Goal: Task Accomplishment & Management: Use online tool/utility

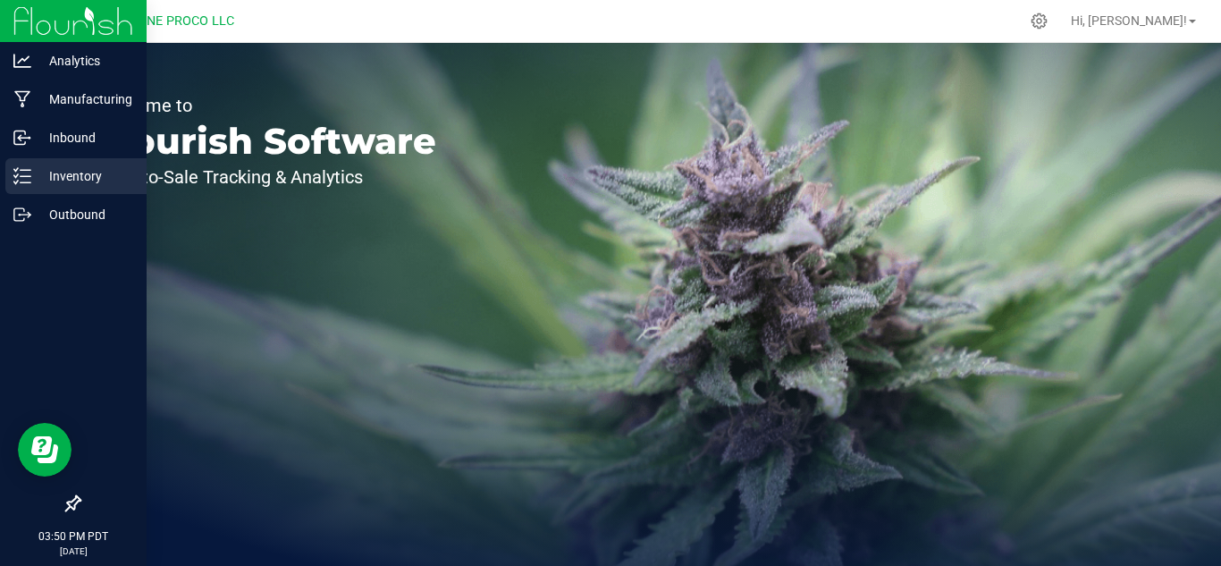
click at [55, 171] on p "Inventory" at bounding box center [84, 175] width 107 height 21
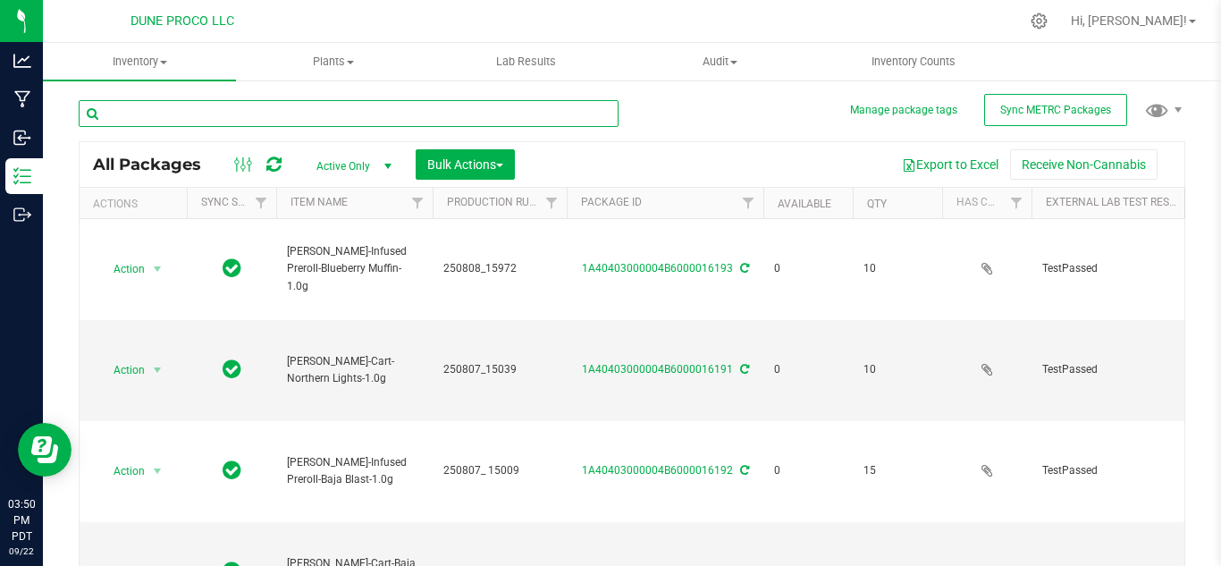
click at [241, 116] on input "text" at bounding box center [349, 113] width 540 height 27
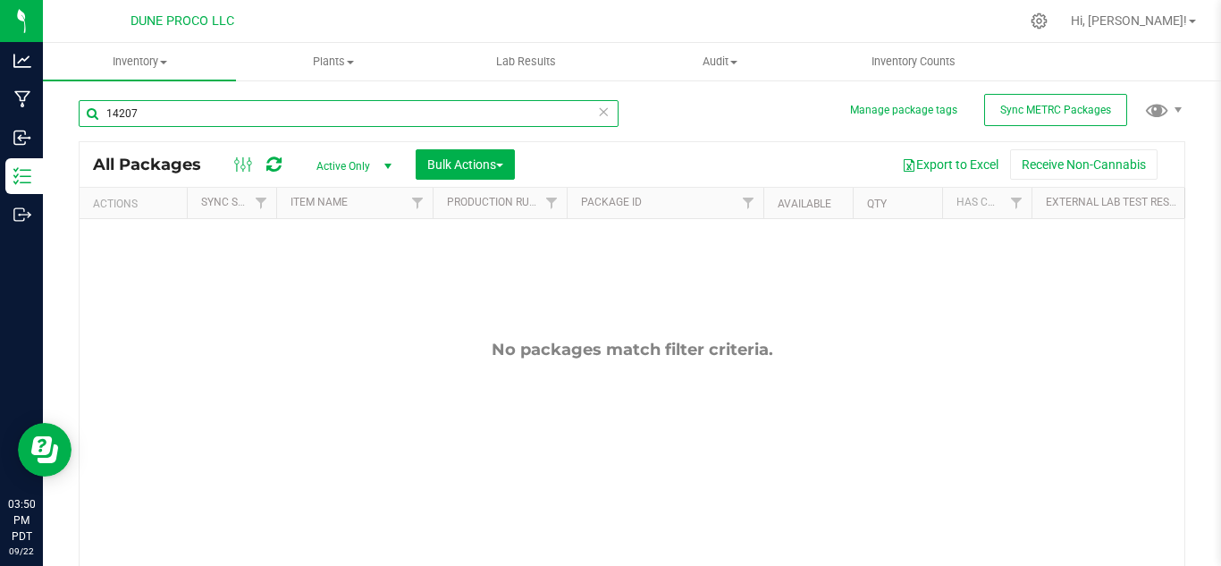
type input "14207"
click at [388, 160] on span "select" at bounding box center [388, 166] width 14 height 14
click at [338, 265] on li "All" at bounding box center [349, 275] width 97 height 27
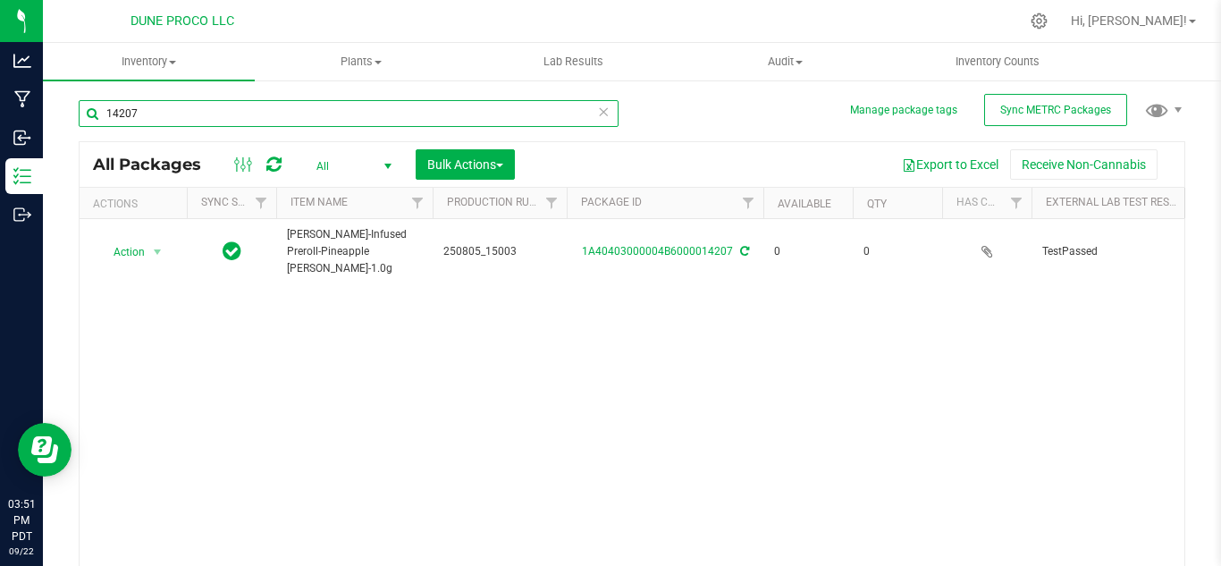
click at [232, 116] on input "14207" at bounding box center [349, 113] width 540 height 27
type input "1"
type input "15968"
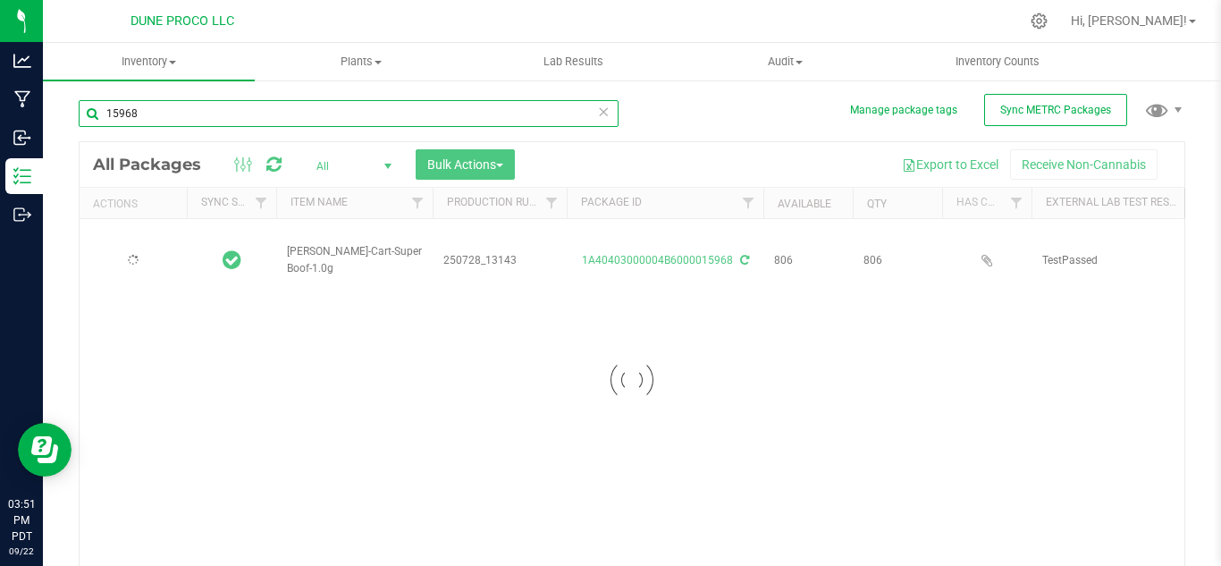
type input "[DATE]"
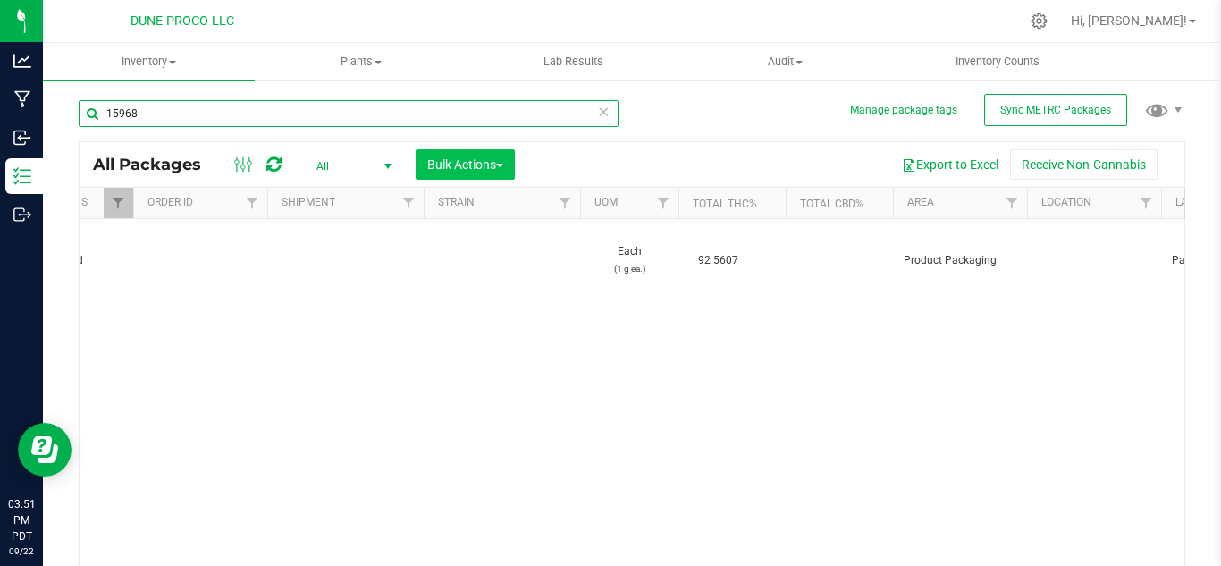
type input "15968"
click at [488, 166] on span "Bulk Actions" at bounding box center [465, 164] width 76 height 14
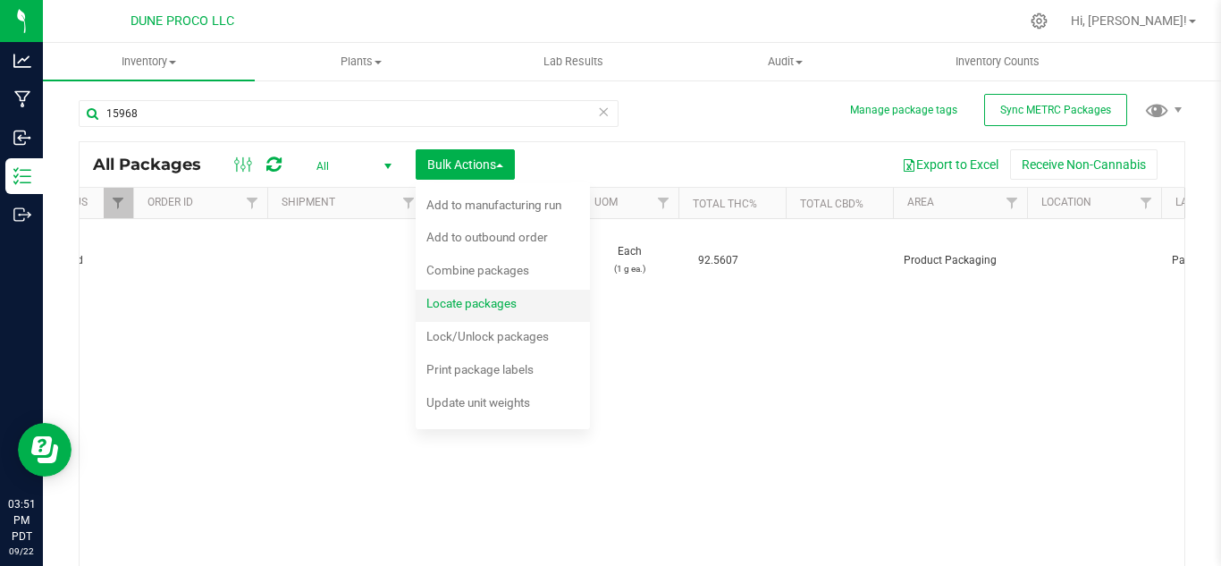
click at [472, 300] on span "Locate packages" at bounding box center [471, 303] width 90 height 14
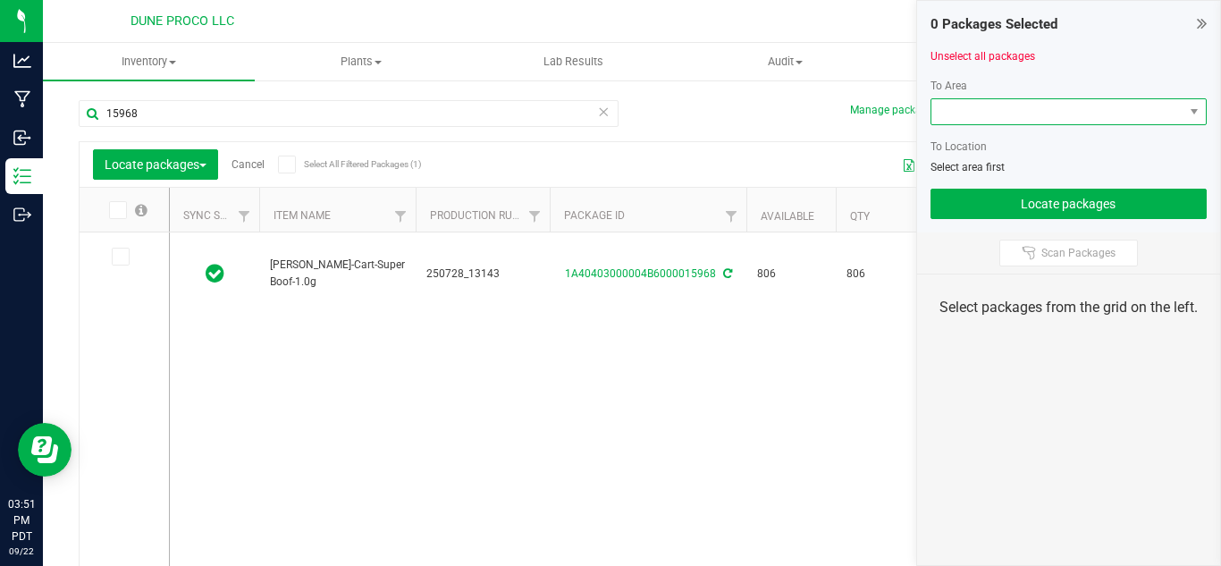
click at [960, 115] on span at bounding box center [1057, 111] width 253 height 25
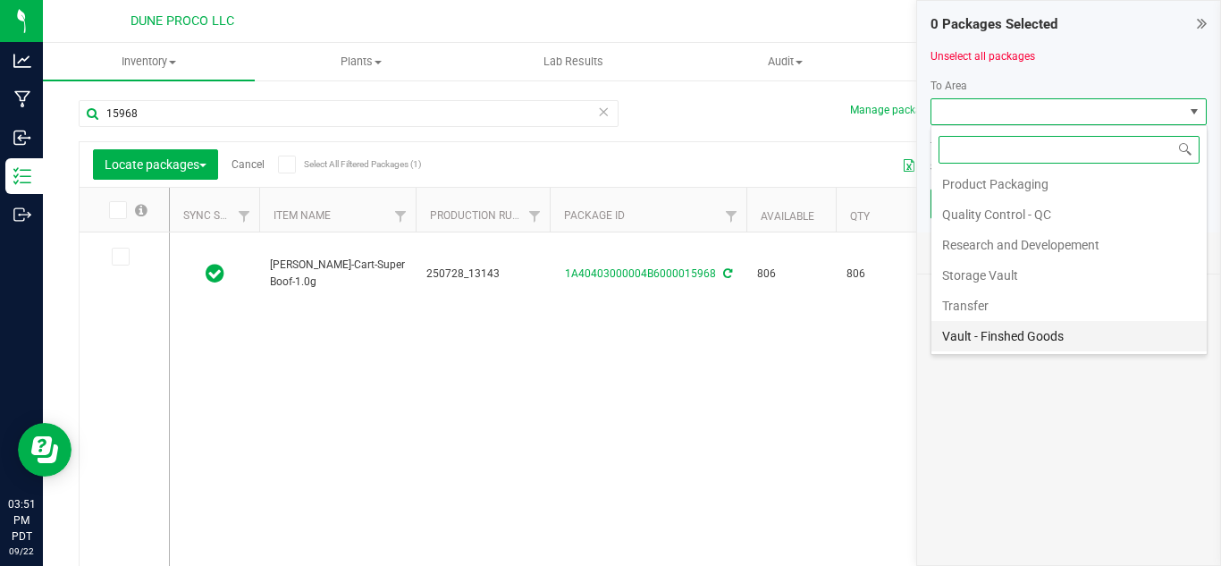
click at [1013, 337] on li "Vault - Finshed Goods" at bounding box center [1068, 336] width 275 height 30
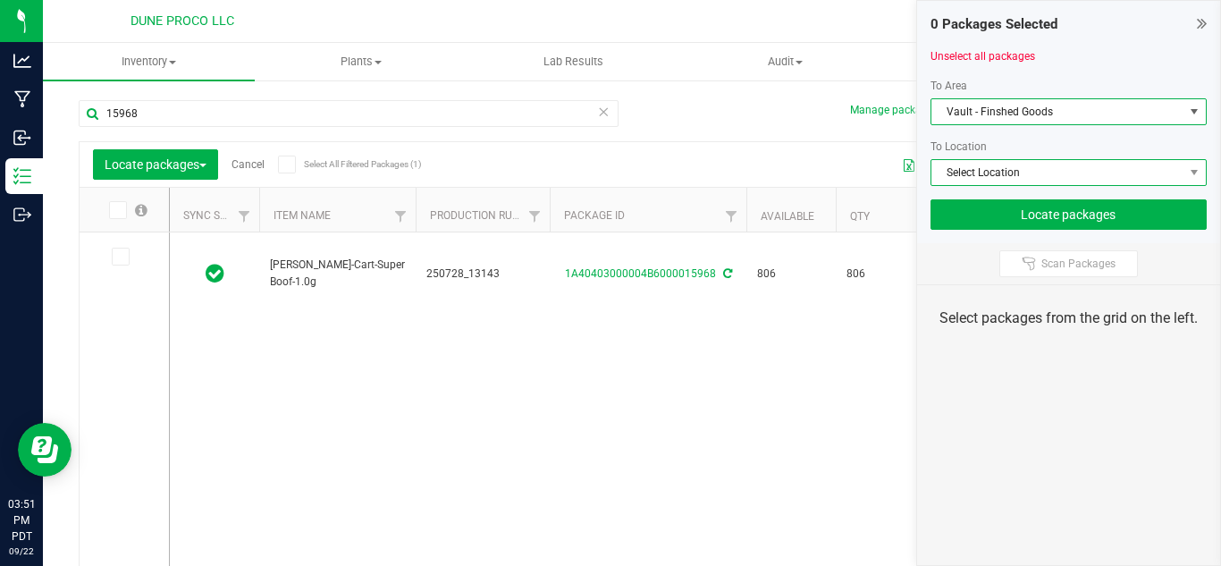
click at [974, 172] on span "Select Location" at bounding box center [1057, 172] width 253 height 25
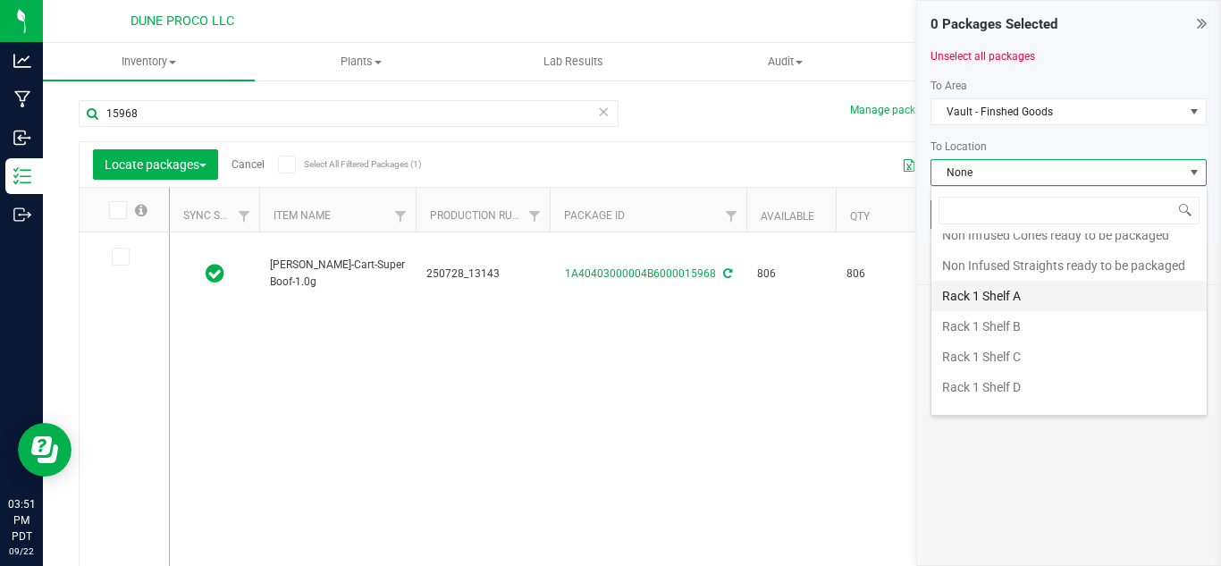
click at [978, 299] on li "Rack 1 Shelf A" at bounding box center [1068, 296] width 275 height 30
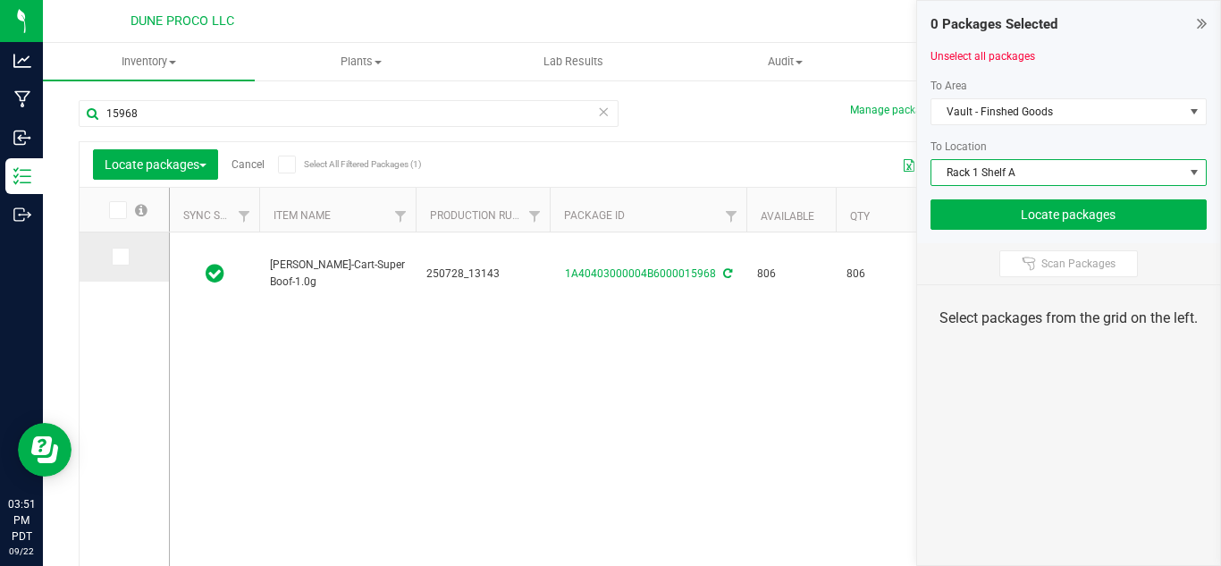
click at [119, 257] on icon at bounding box center [120, 257] width 12 height 0
click at [0, 0] on input "checkbox" at bounding box center [0, 0] width 0 height 0
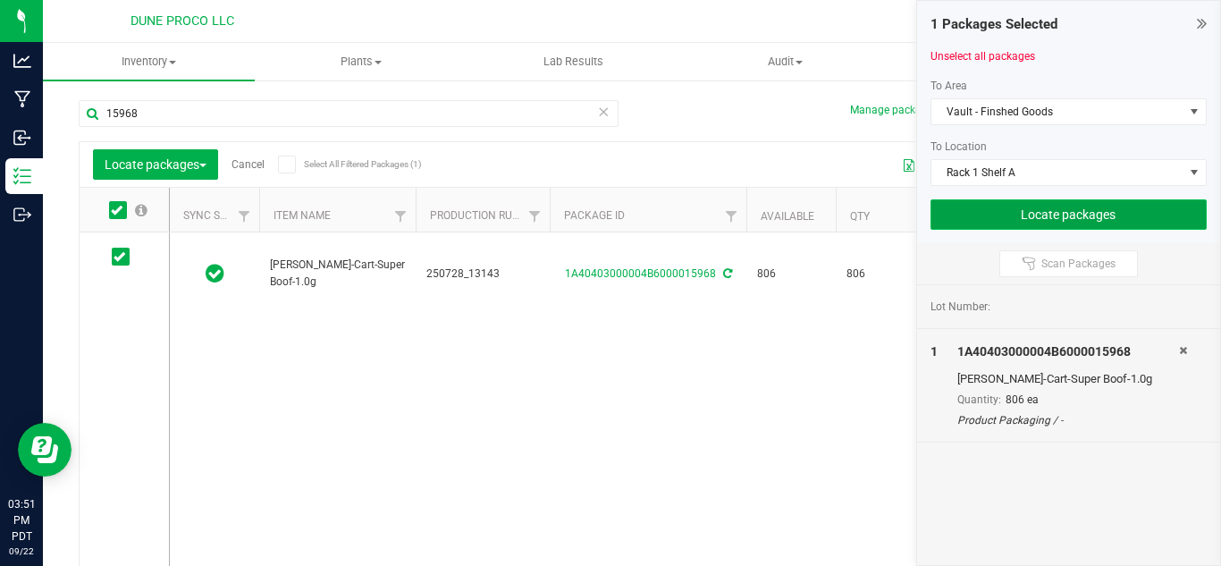
click at [1046, 215] on button "Locate packages" at bounding box center [1069, 214] width 277 height 30
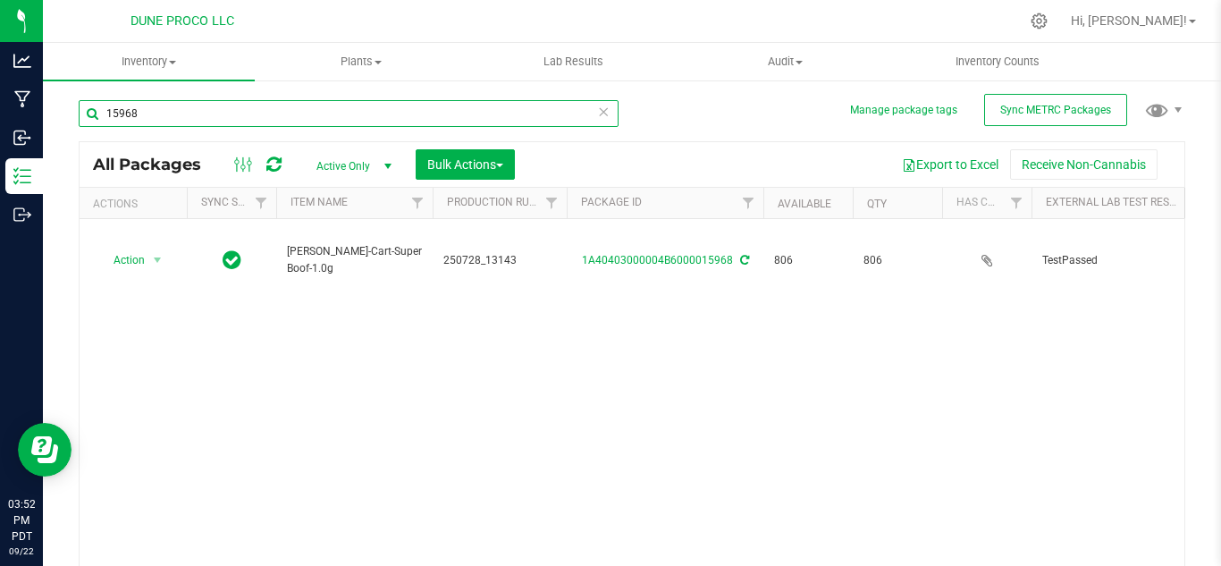
click at [298, 116] on input "15968" at bounding box center [349, 113] width 540 height 27
type input "1"
type input "29771"
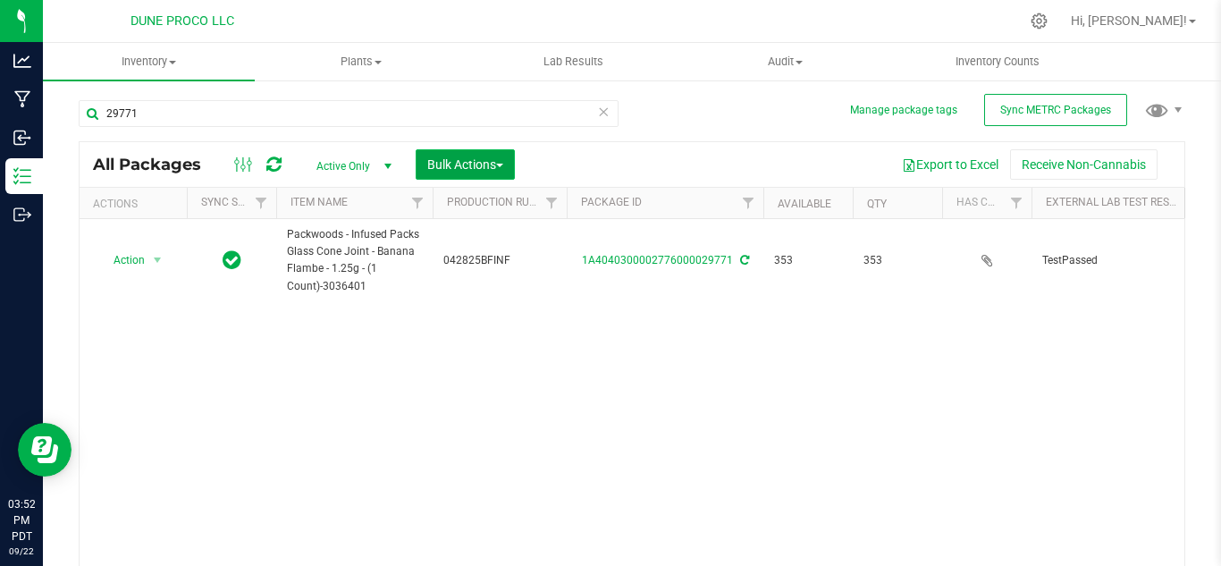
click at [477, 164] on span "Bulk Actions" at bounding box center [465, 164] width 76 height 14
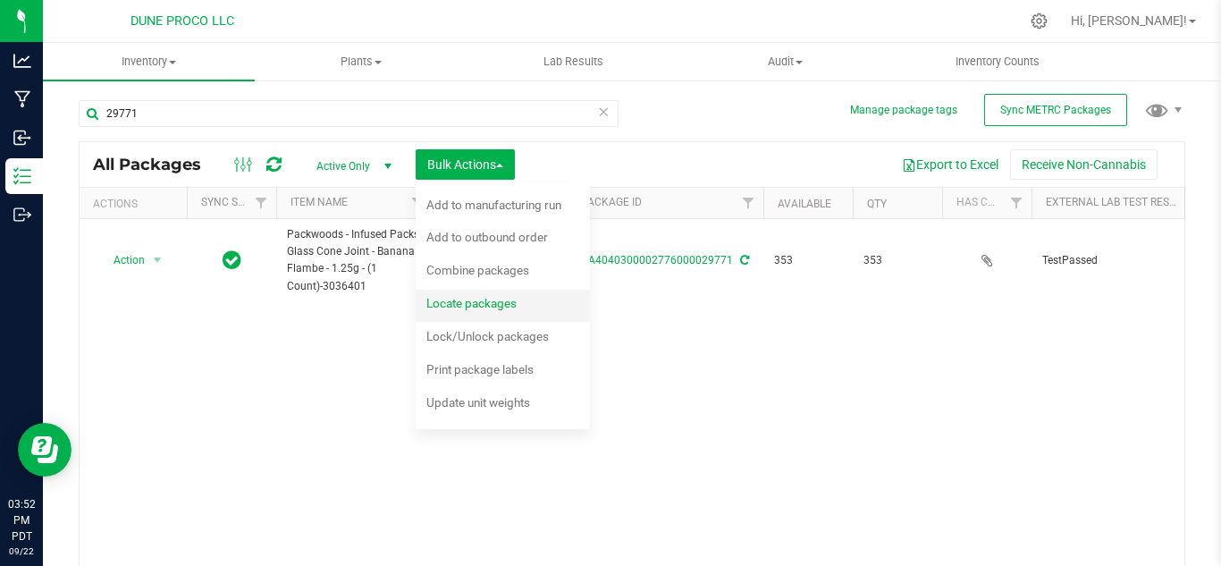
click at [455, 303] on span "Locate packages" at bounding box center [471, 303] width 90 height 14
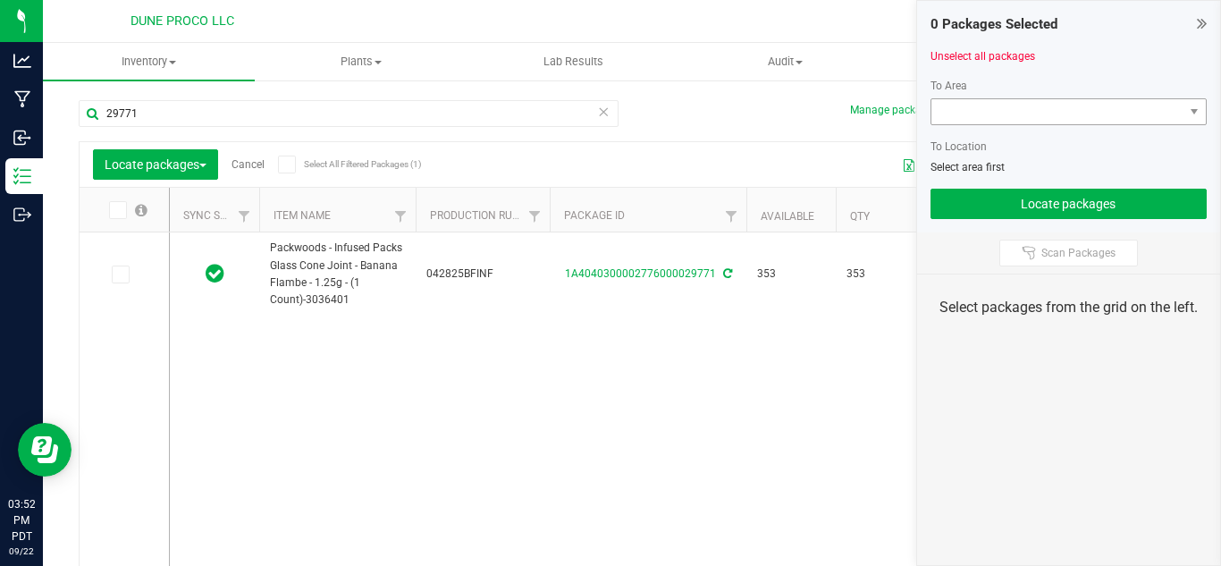
type input "[DATE]"
click at [1034, 117] on span at bounding box center [1057, 111] width 253 height 25
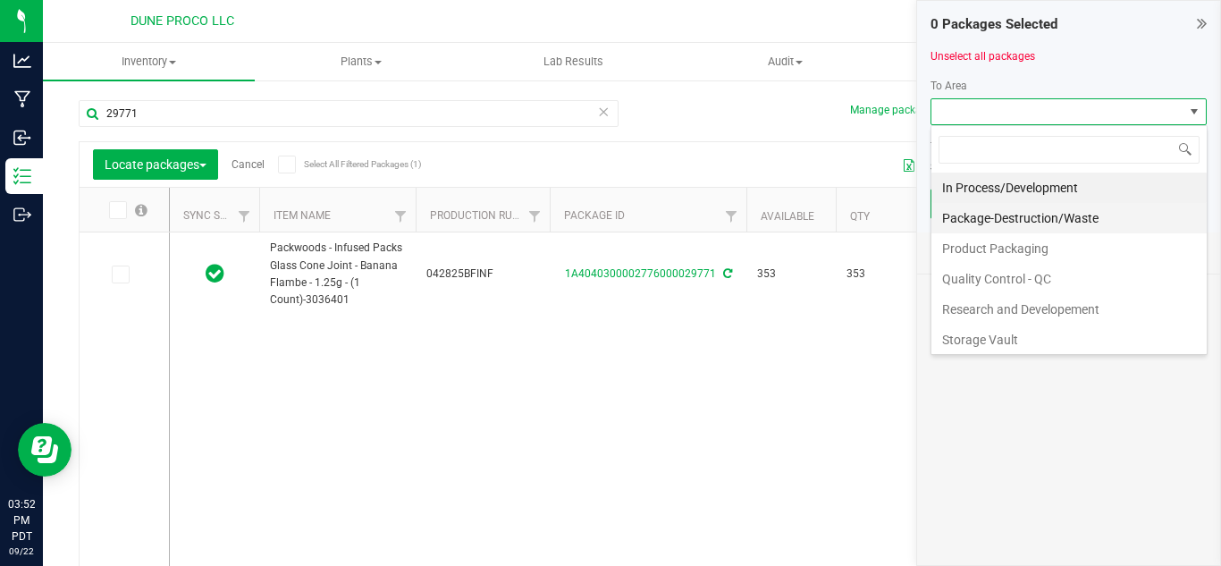
scroll to position [64, 0]
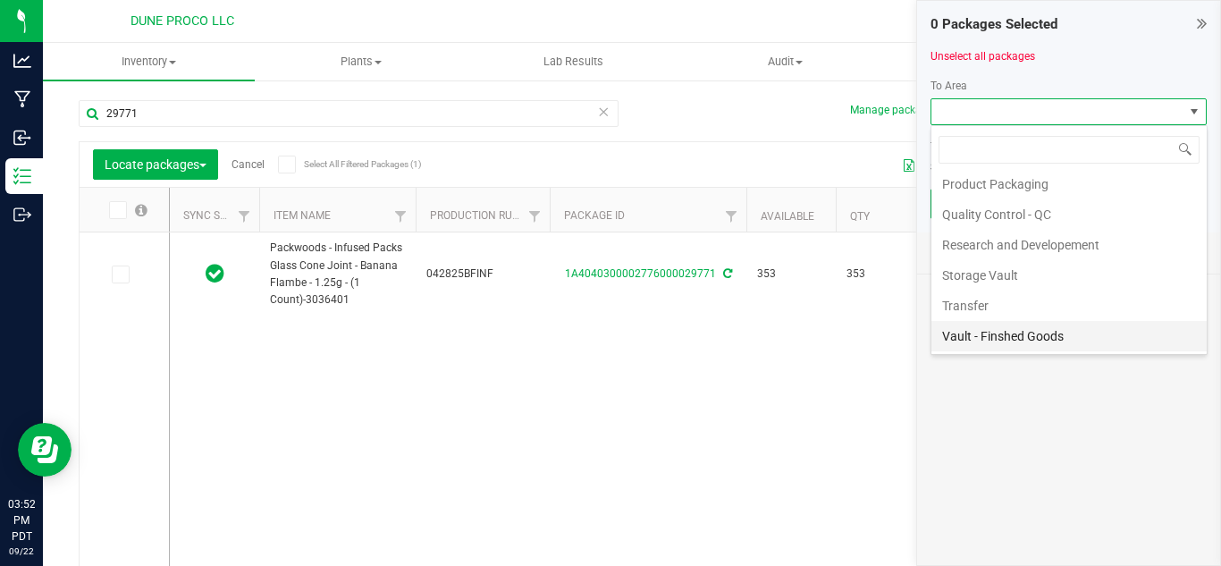
click at [1005, 327] on li "Vault - Finshed Goods" at bounding box center [1068, 336] width 275 height 30
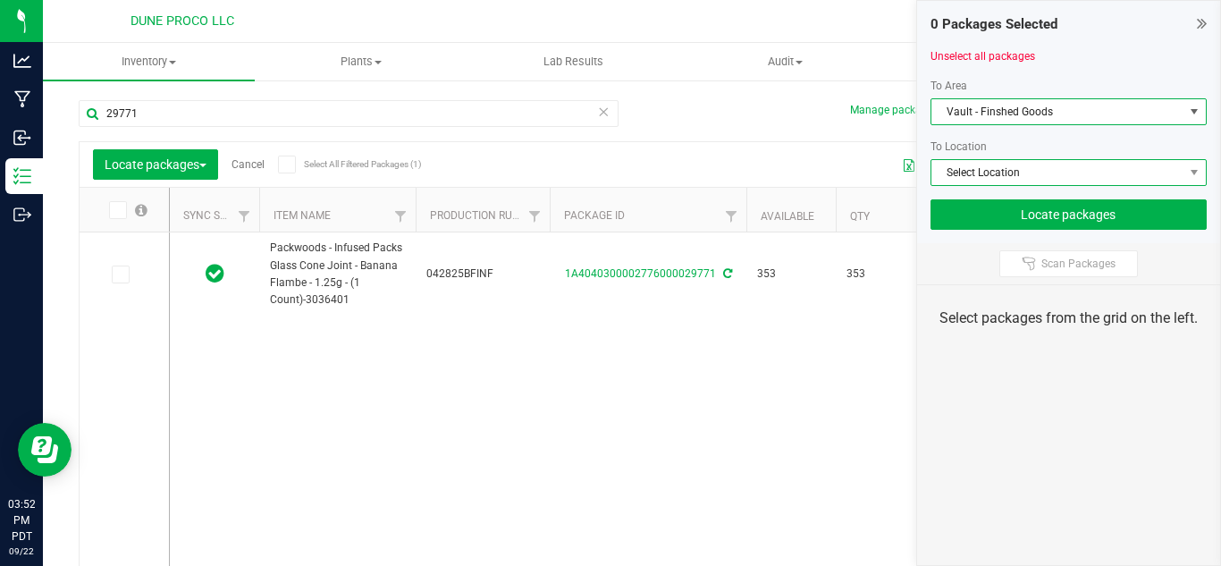
click at [1006, 178] on span "Select Location" at bounding box center [1057, 172] width 253 height 25
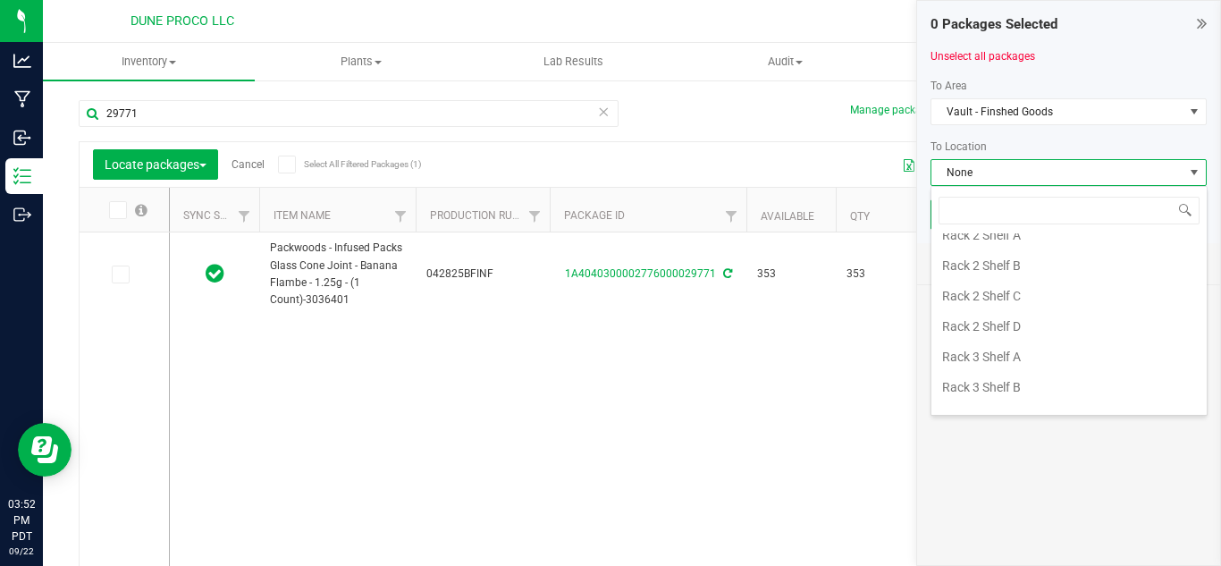
scroll to position [361, 0]
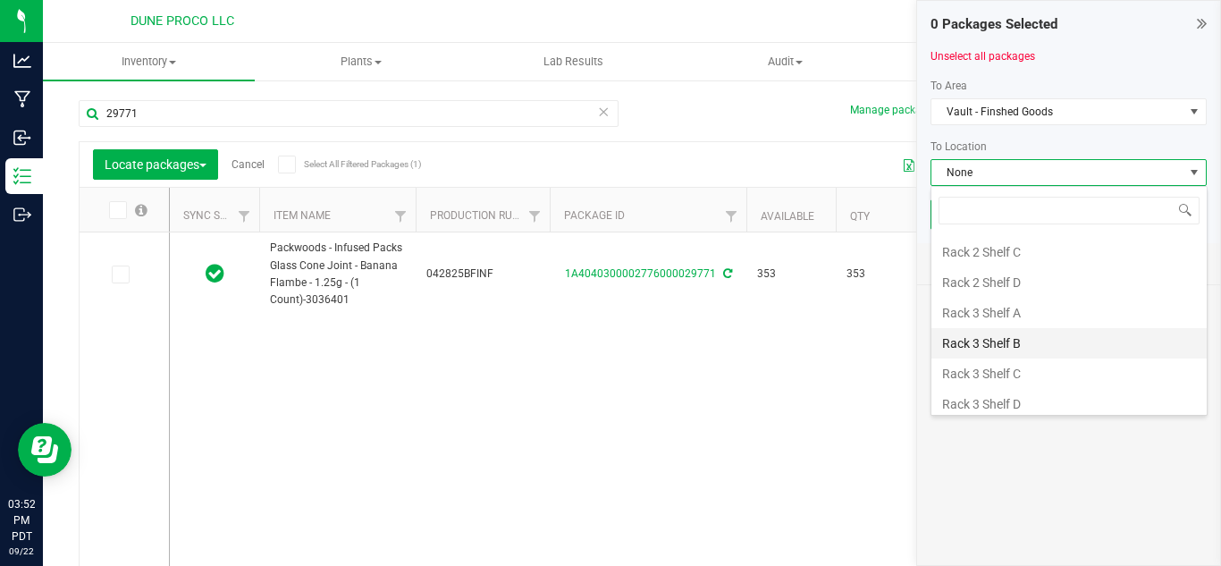
click at [984, 344] on li "Rack 3 Shelf B" at bounding box center [1068, 343] width 275 height 30
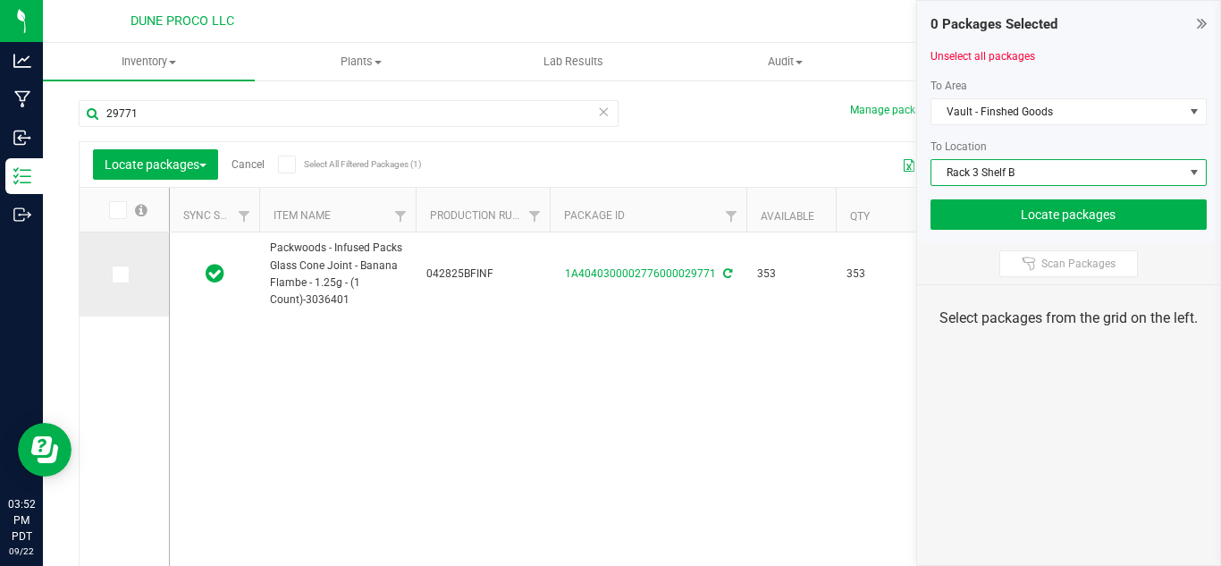
click at [131, 275] on label at bounding box center [125, 274] width 26 height 18
click at [0, 0] on input "checkbox" at bounding box center [0, 0] width 0 height 0
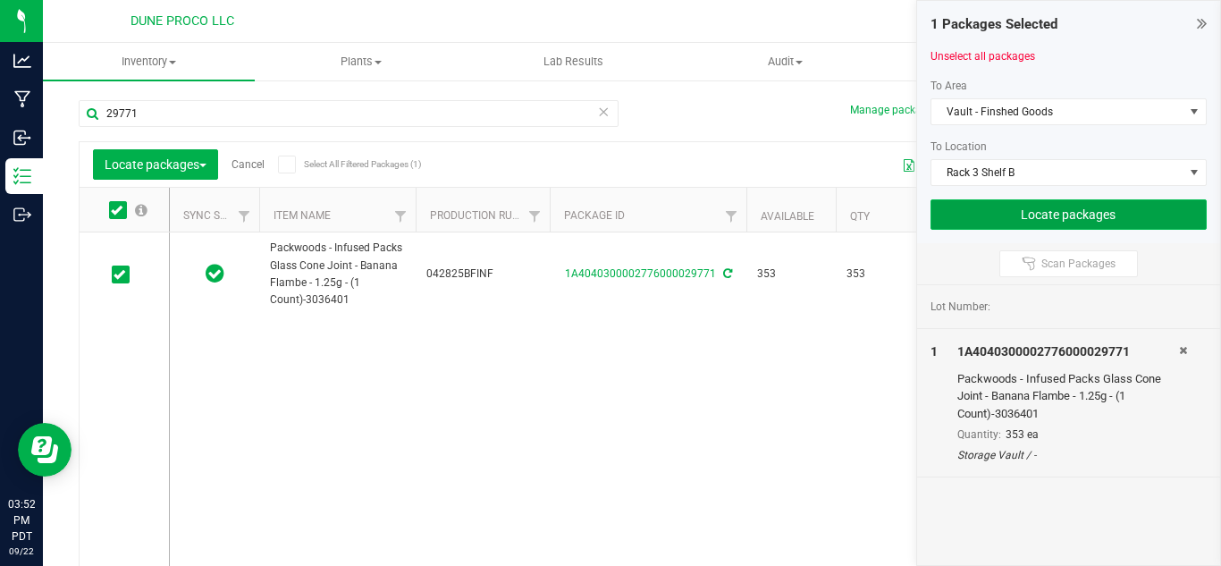
click at [1031, 215] on button "Locate packages" at bounding box center [1069, 214] width 277 height 30
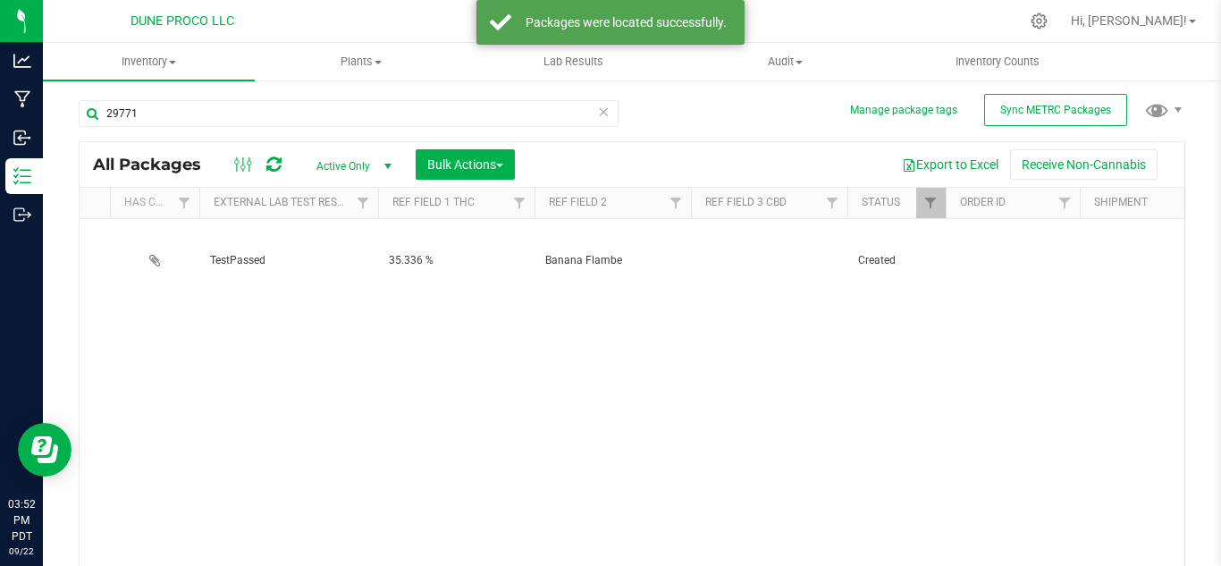
scroll to position [0, 836]
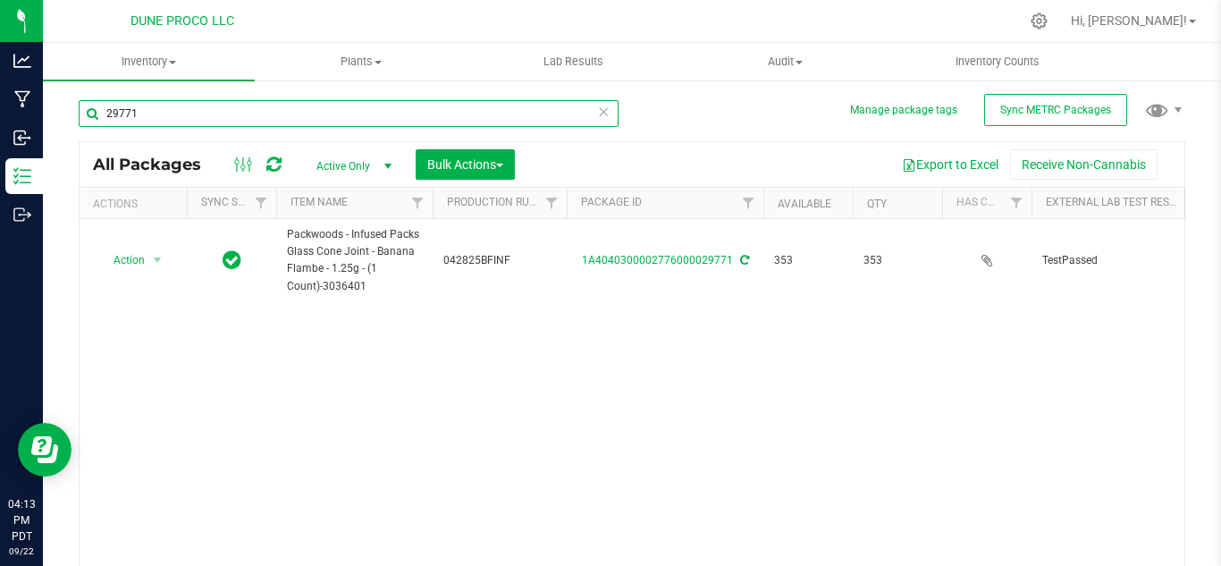
click at [160, 120] on input "29771" at bounding box center [349, 113] width 540 height 27
type input "2"
type input "15200"
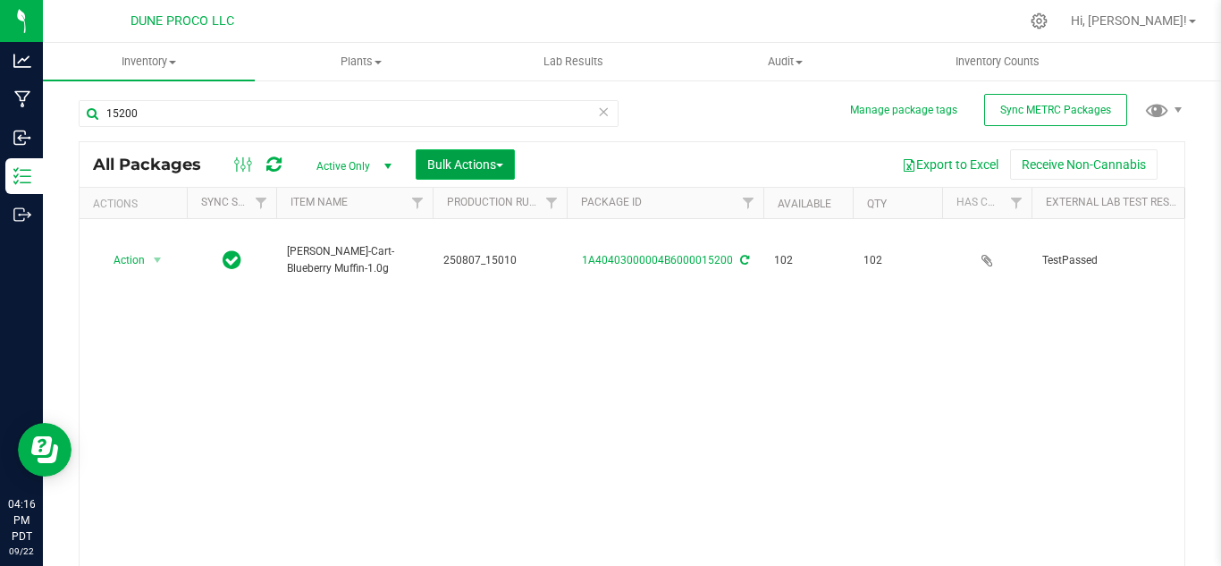
click at [440, 173] on button "Bulk Actions" at bounding box center [465, 164] width 99 height 30
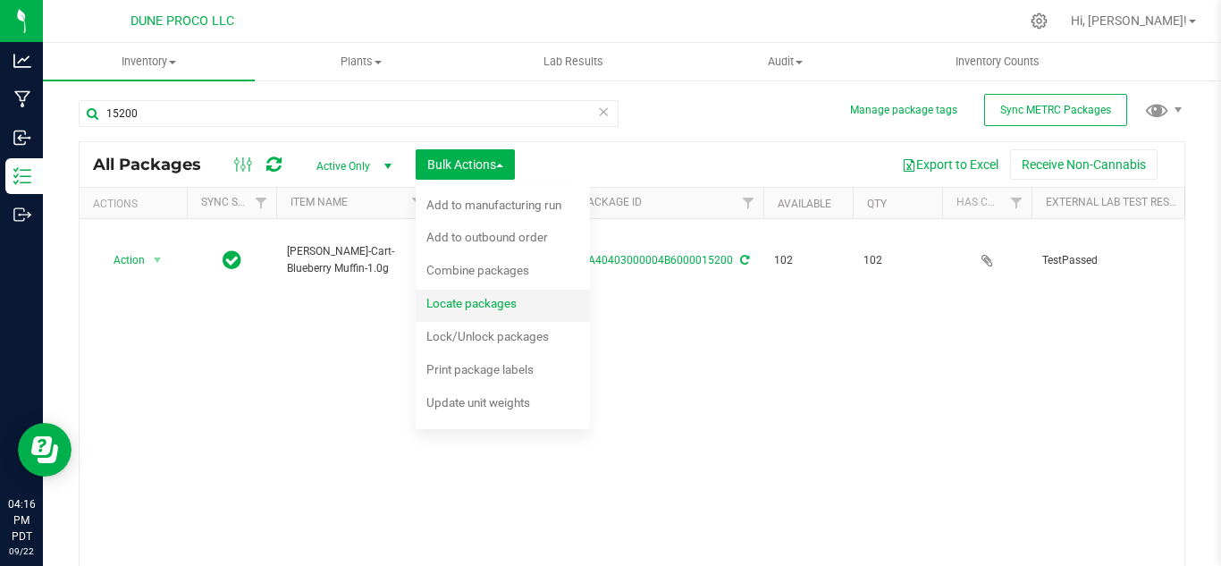
click at [456, 303] on span "Locate packages" at bounding box center [471, 303] width 90 height 14
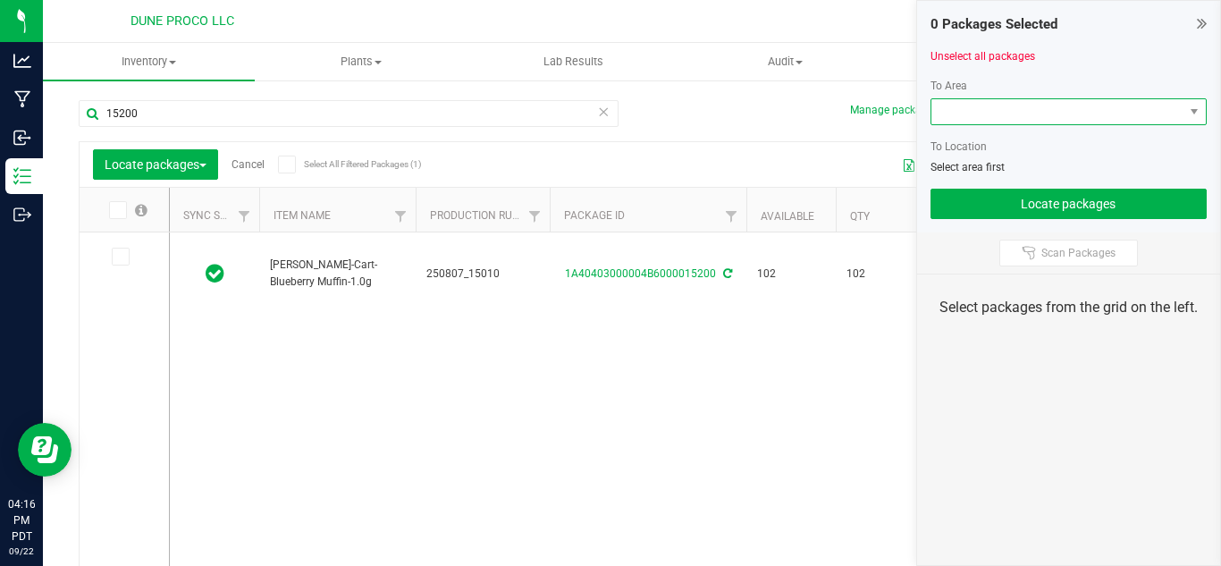
click at [971, 105] on span at bounding box center [1057, 111] width 253 height 25
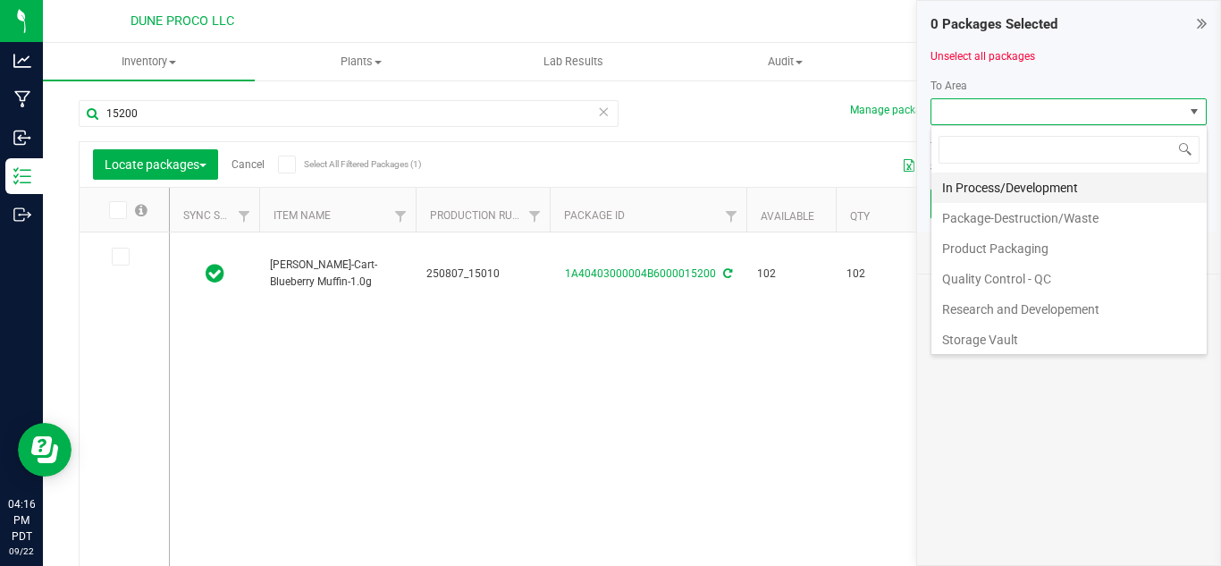
scroll to position [64, 0]
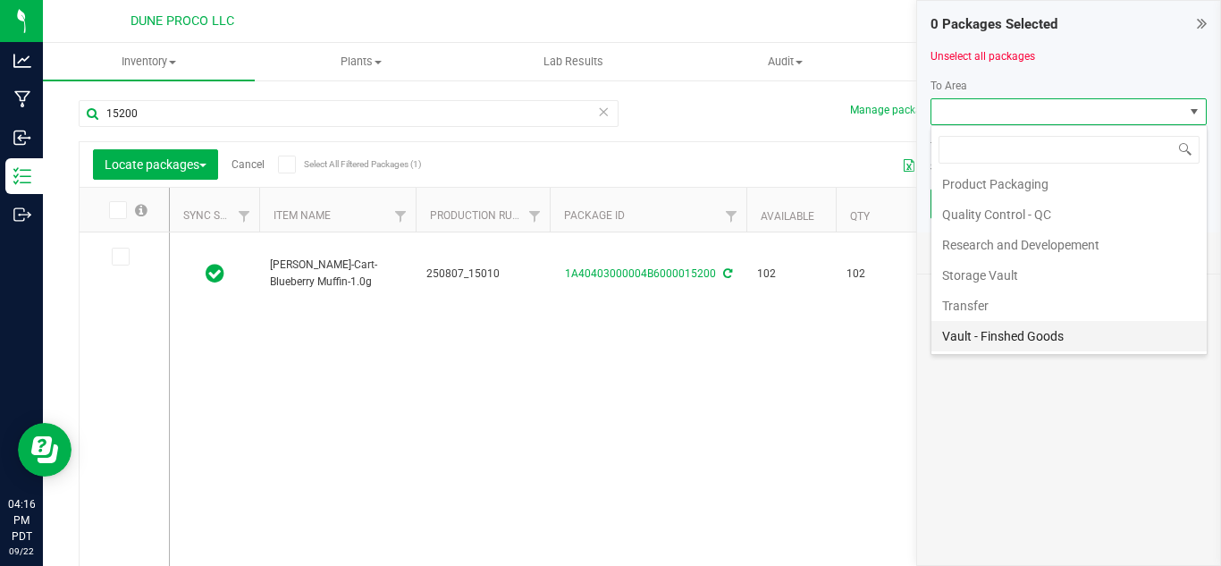
click at [994, 337] on li "Vault - Finshed Goods" at bounding box center [1068, 336] width 275 height 30
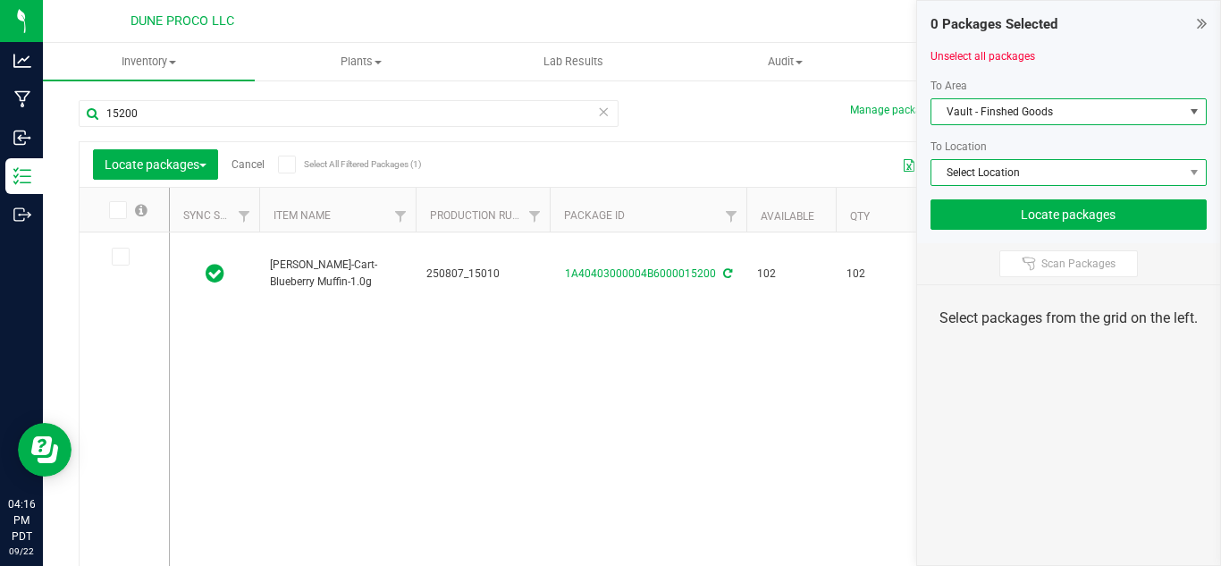
click at [992, 174] on span "Select Location" at bounding box center [1057, 172] width 253 height 25
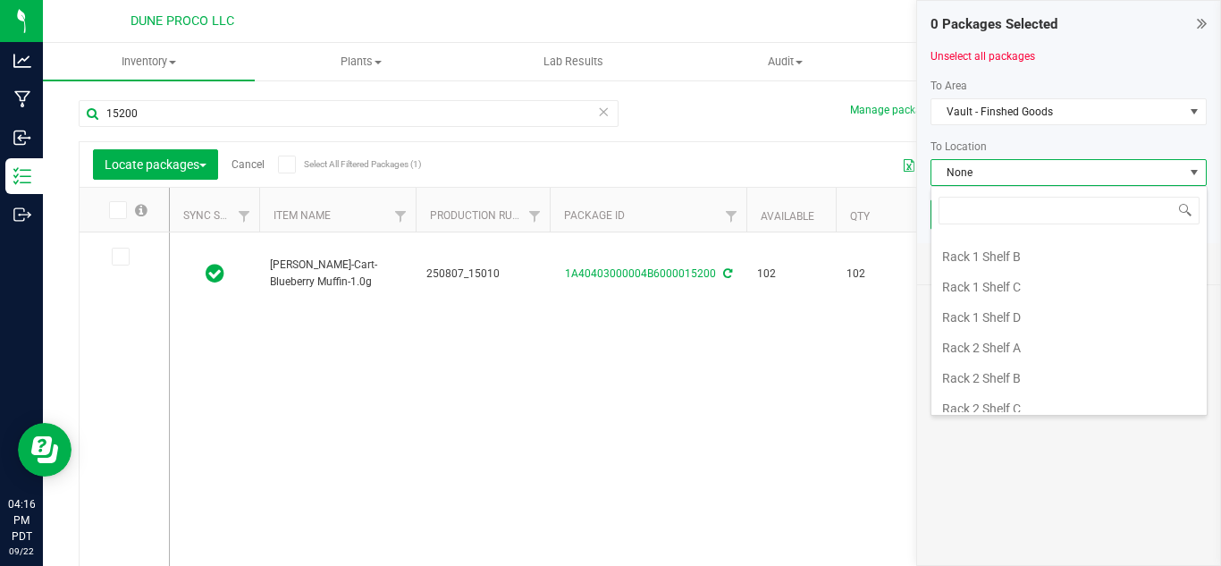
scroll to position [182, 0]
click at [1020, 310] on li "Rack 1 Shelf C" at bounding box center [1068, 309] width 275 height 30
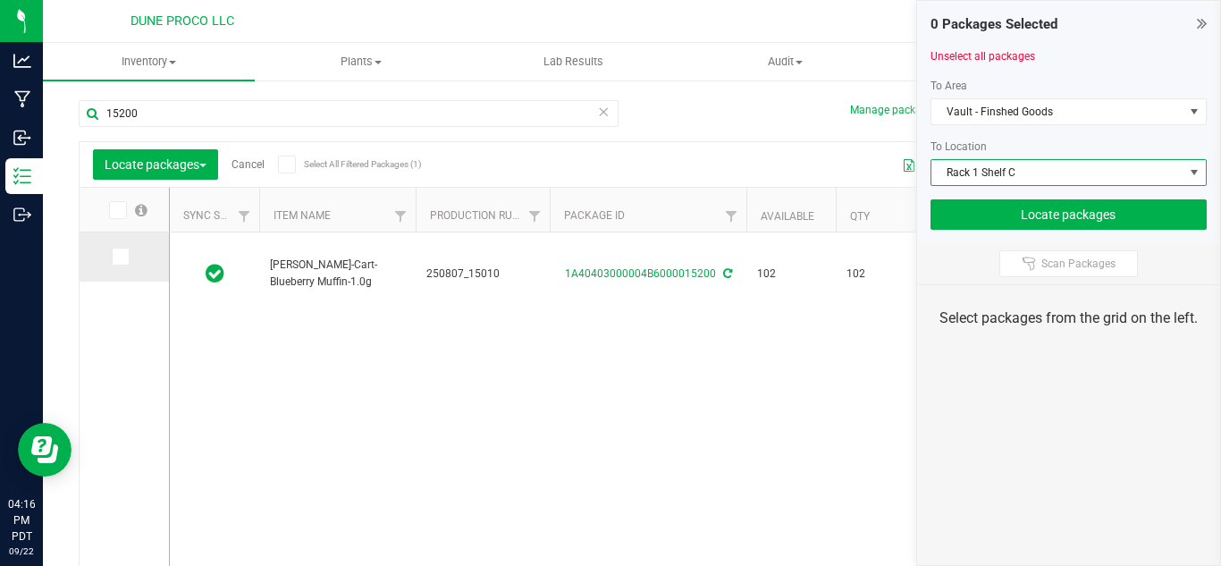
click at [118, 257] on icon at bounding box center [120, 257] width 12 height 0
click at [0, 0] on input "checkbox" at bounding box center [0, 0] width 0 height 0
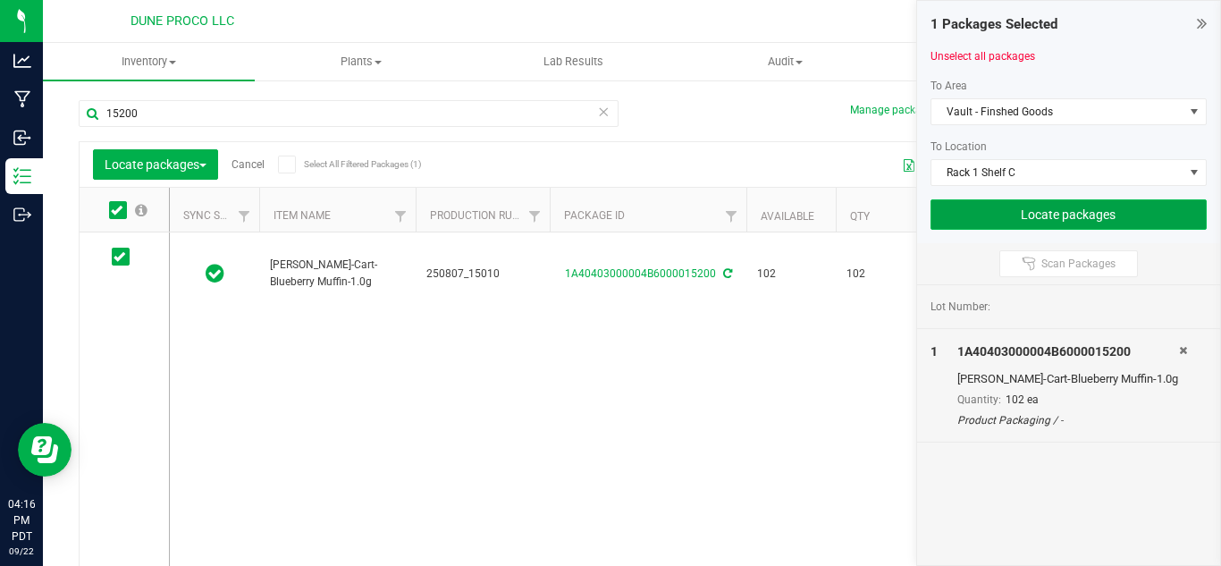
click at [981, 216] on button "Locate packages" at bounding box center [1069, 214] width 277 height 30
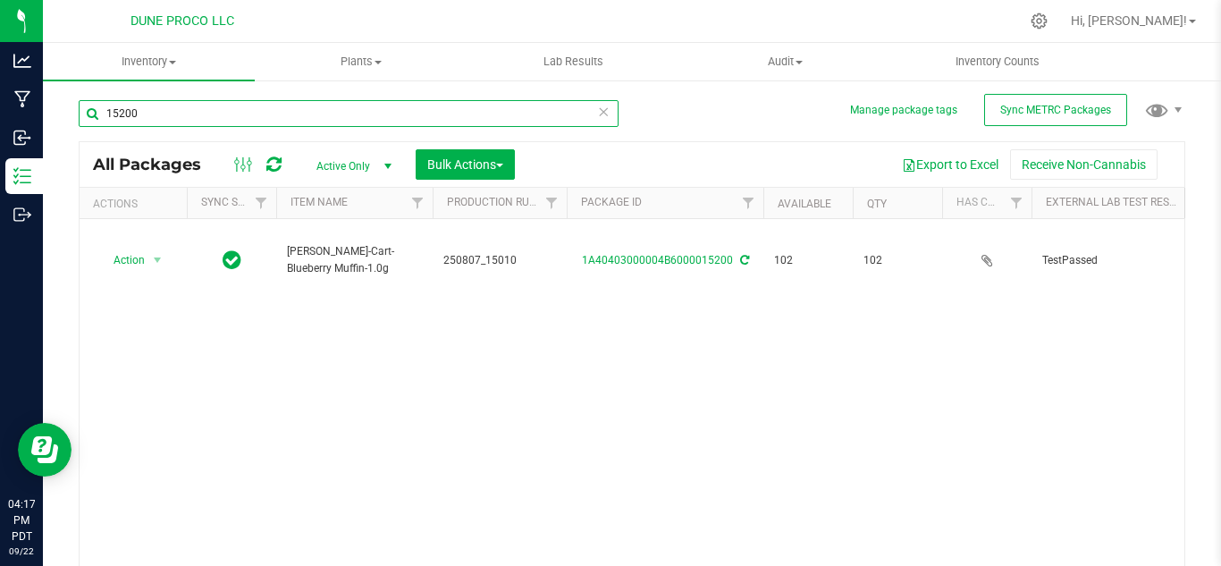
click at [181, 107] on input "15200" at bounding box center [349, 113] width 540 height 27
type input "15173"
click at [453, 164] on span "Bulk Actions" at bounding box center [465, 164] width 76 height 14
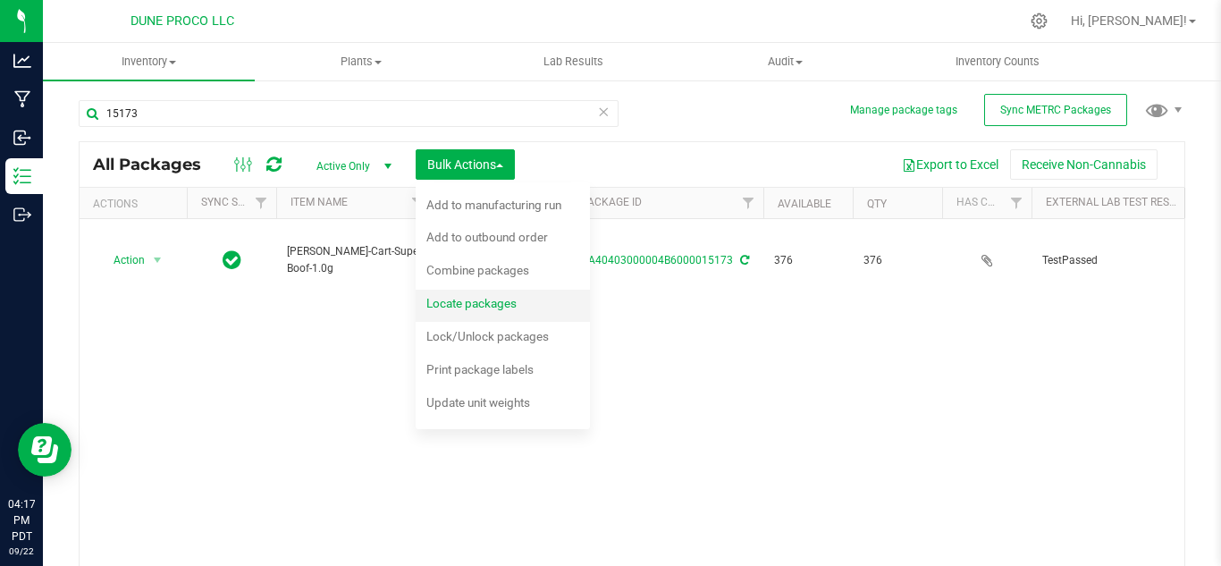
click at [474, 299] on span "Locate packages" at bounding box center [471, 303] width 90 height 14
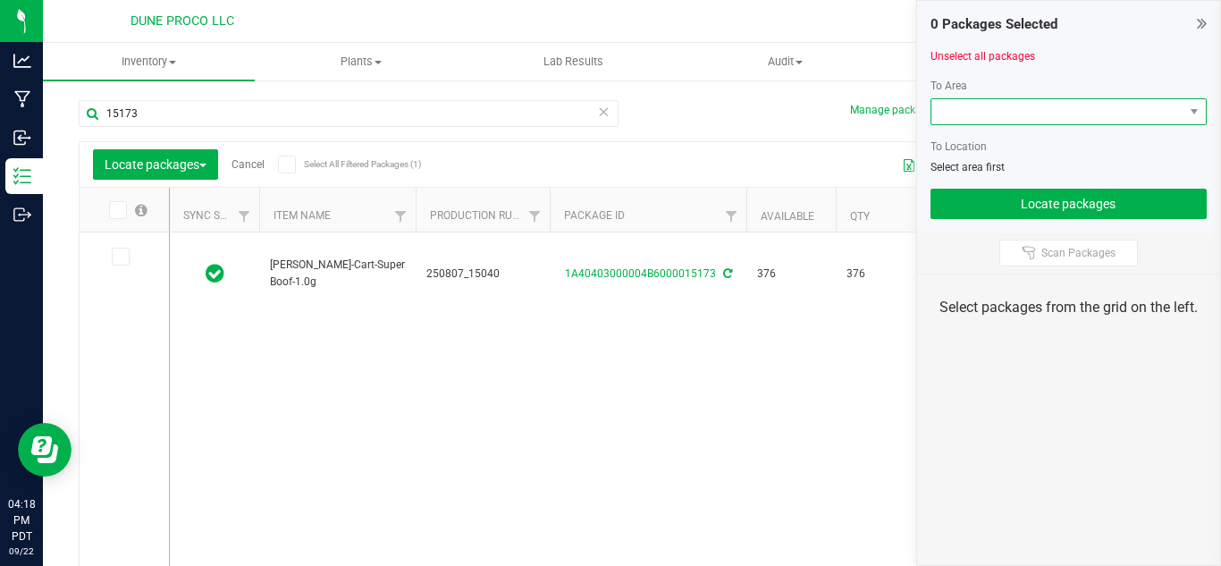
click at [986, 115] on span at bounding box center [1057, 111] width 253 height 25
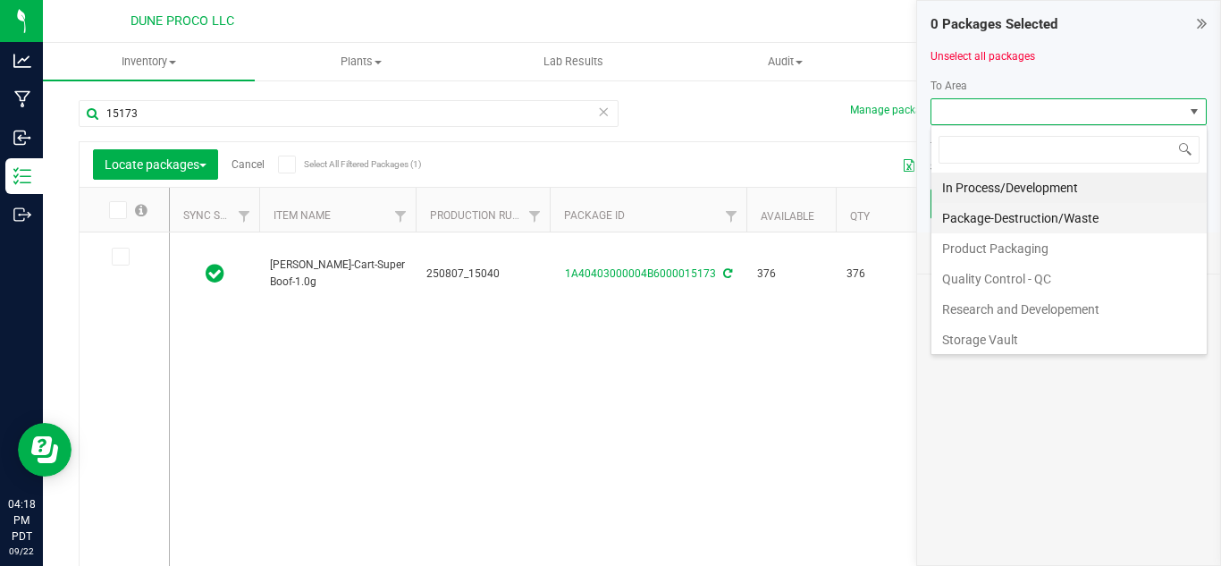
scroll to position [64, 0]
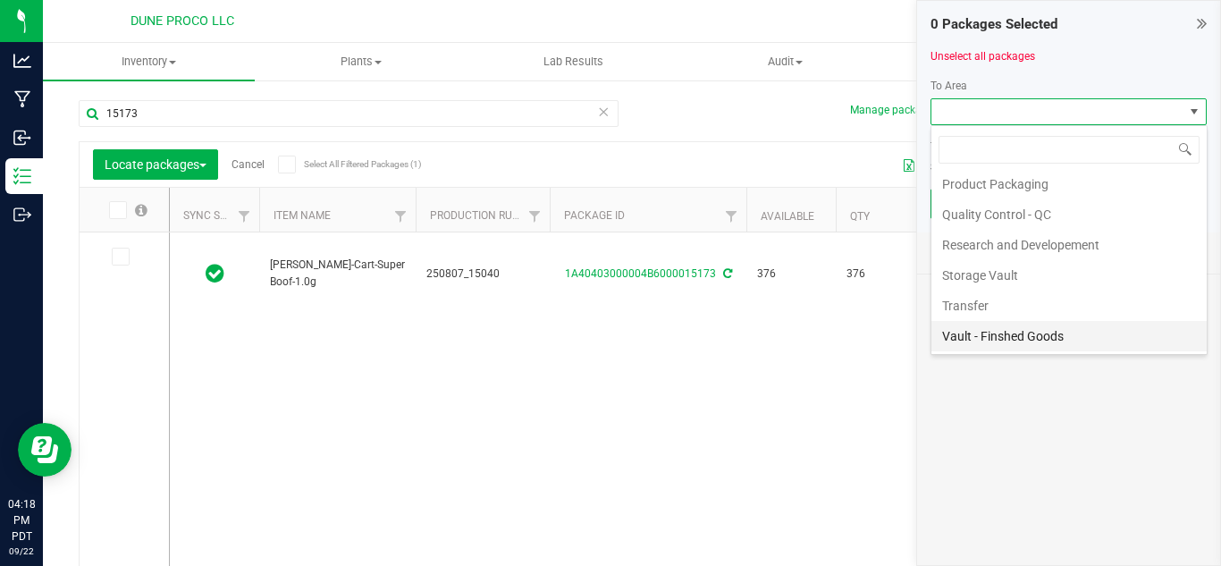
click at [994, 333] on li "Vault - Finshed Goods" at bounding box center [1068, 336] width 275 height 30
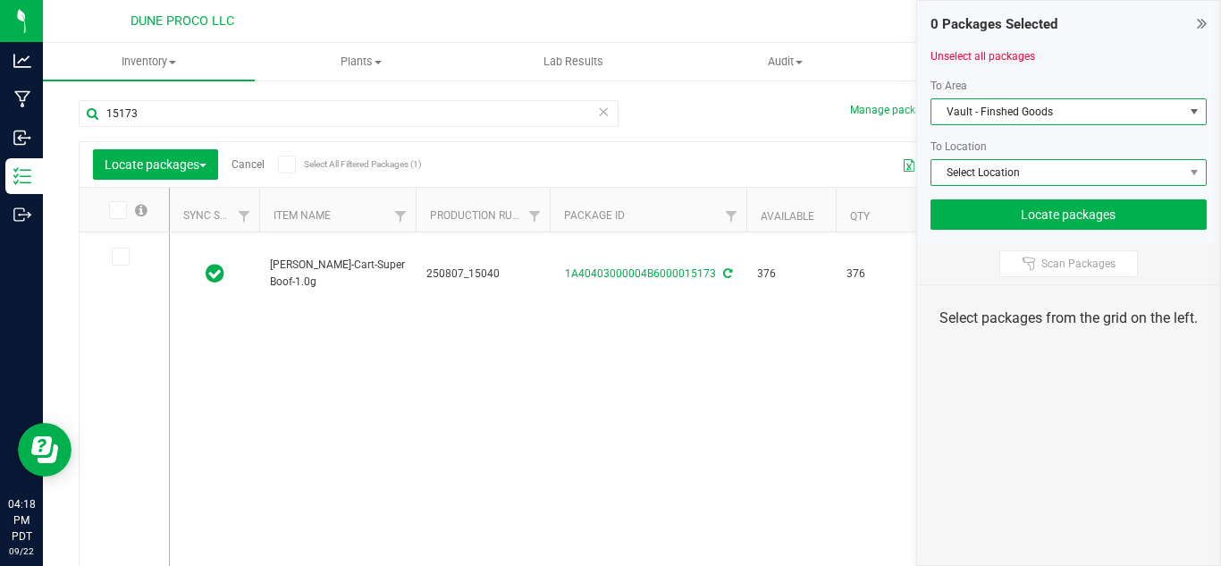
click at [963, 172] on span "Select Location" at bounding box center [1057, 172] width 253 height 25
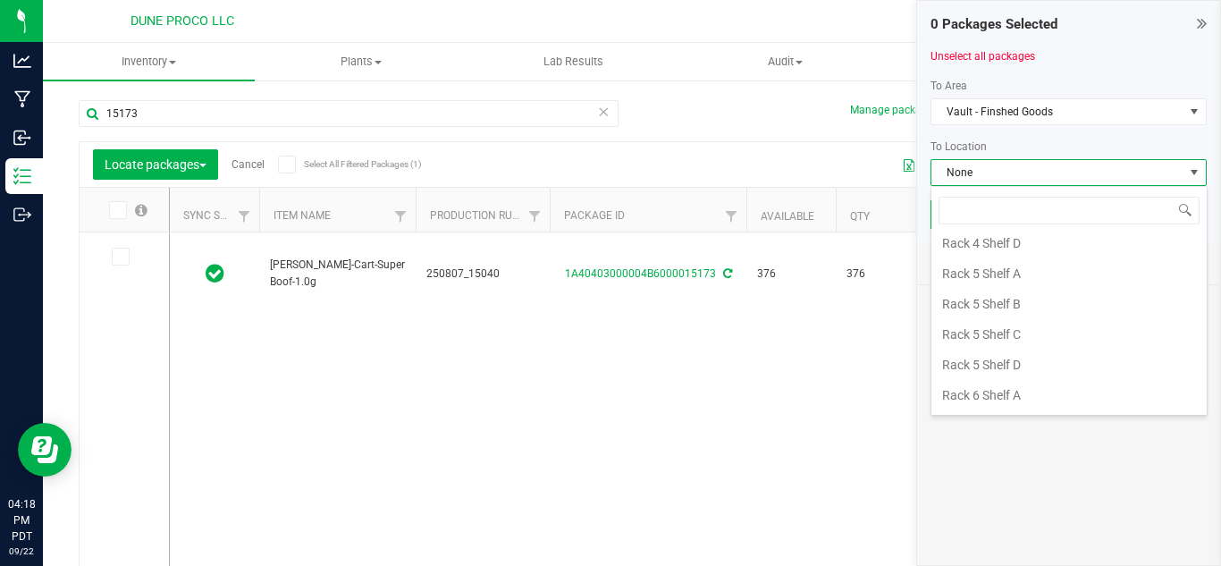
scroll to position [641, 0]
click at [989, 309] on li "Rack 5 Shelf B" at bounding box center [1068, 306] width 275 height 30
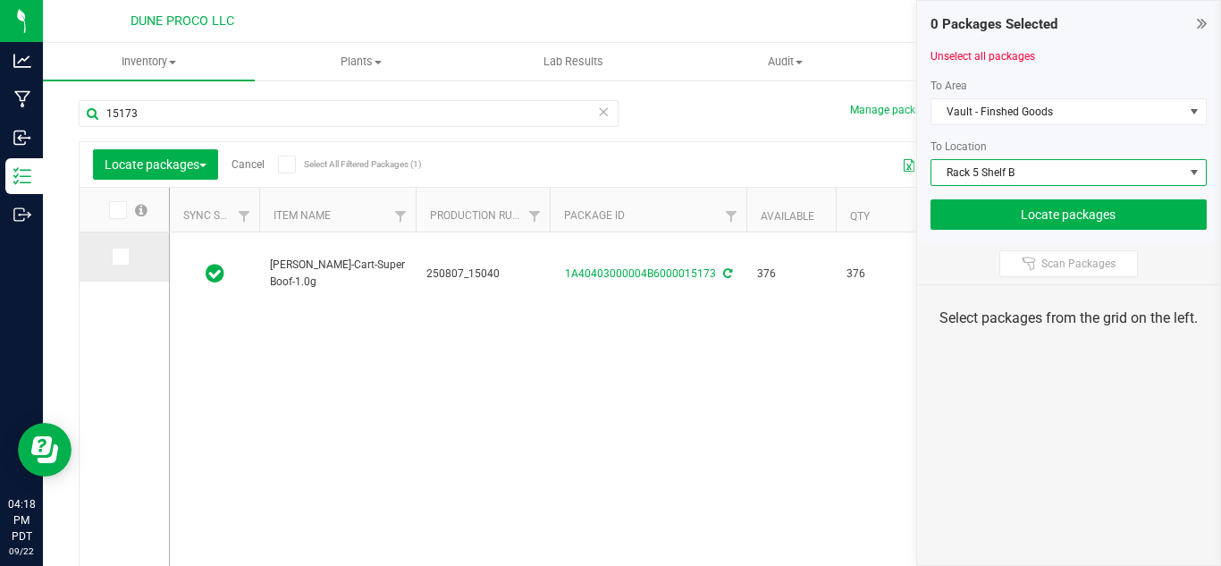
click at [116, 257] on icon at bounding box center [120, 257] width 12 height 0
click at [0, 0] on input "checkbox" at bounding box center [0, 0] width 0 height 0
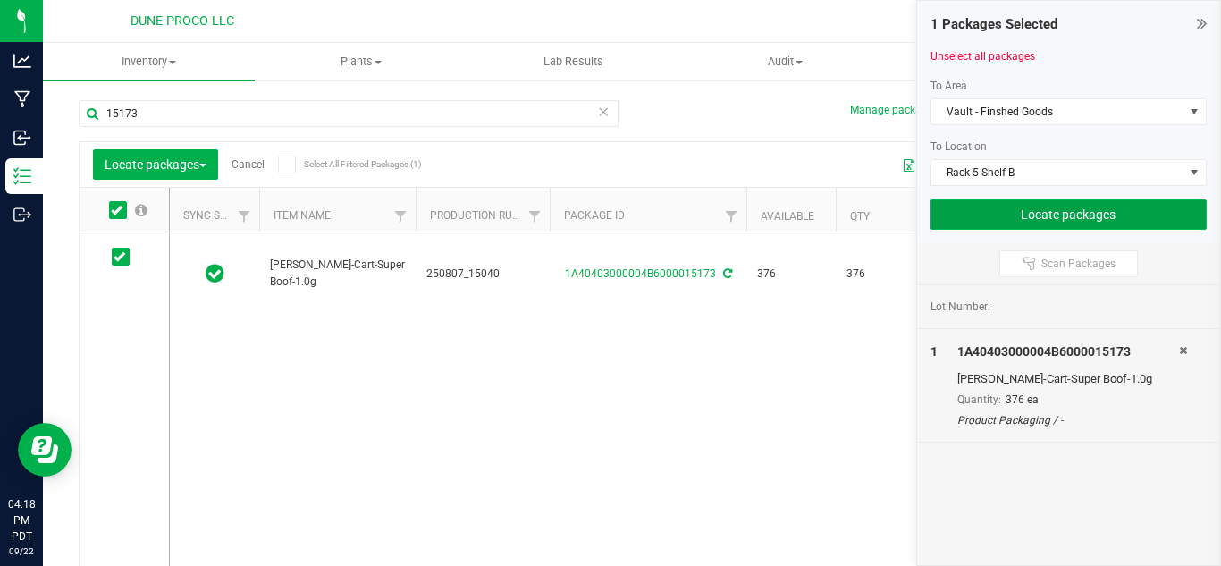
click at [1068, 219] on button "Locate packages" at bounding box center [1069, 214] width 277 height 30
